Goal: Task Accomplishment & Management: Manage account settings

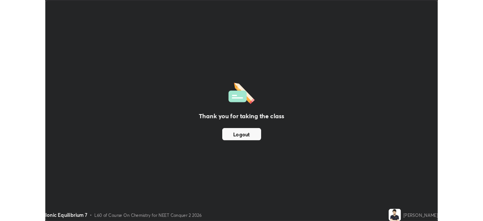
scroll to position [272, 483]
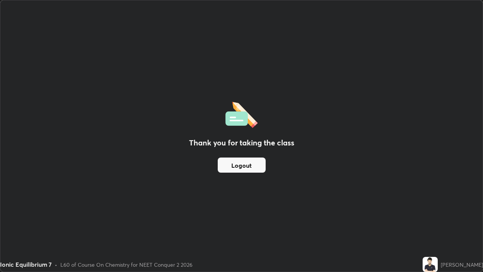
click at [243, 24] on div "Thank you for taking the class Logout" at bounding box center [241, 135] width 483 height 271
click at [245, 165] on button "Logout" at bounding box center [242, 164] width 48 height 15
click at [244, 165] on button "Logout" at bounding box center [242, 164] width 48 height 15
click at [243, 165] on button "Logout" at bounding box center [242, 164] width 48 height 15
click at [258, 165] on button "Logout" at bounding box center [242, 164] width 48 height 15
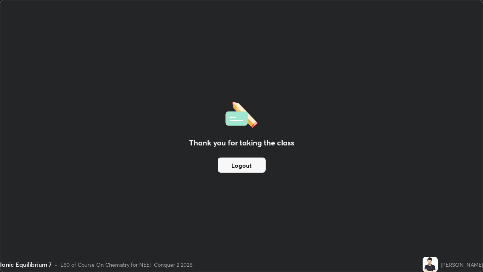
click at [261, 167] on button "Logout" at bounding box center [242, 164] width 48 height 15
click at [324, 3] on div "Ionic Equilibrium 7" at bounding box center [187, 7] width 364 height 15
click at [239, 224] on div "Thank you for taking the class Logout" at bounding box center [241, 135] width 483 height 271
click at [241, 26] on div "Thank you for taking the class Logout" at bounding box center [241, 135] width 483 height 271
click at [243, 29] on div "Thank you for taking the class Logout" at bounding box center [241, 135] width 483 height 271
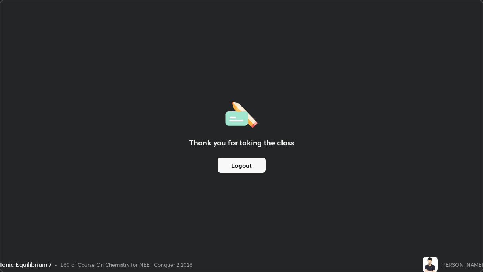
click at [241, 27] on div "Thank you for taking the class Logout" at bounding box center [241, 135] width 483 height 271
click at [241, 28] on div "Thank you for taking the class Logout" at bounding box center [241, 135] width 483 height 271
click at [230, 169] on button "Logout" at bounding box center [242, 164] width 48 height 15
click at [224, 168] on button "Logout" at bounding box center [242, 164] width 48 height 15
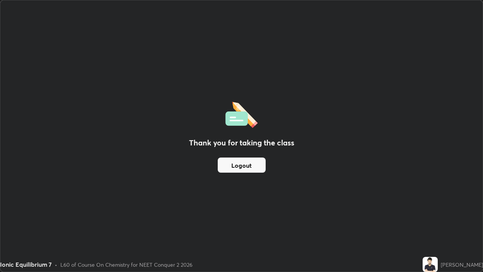
click at [240, 159] on button "Logout" at bounding box center [242, 164] width 48 height 15
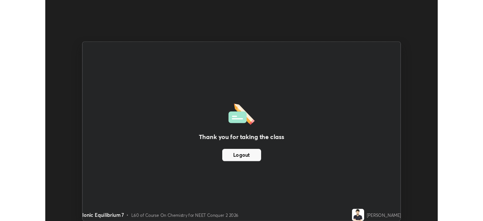
scroll to position [37537, 37275]
